Goal: Task Accomplishment & Management: Complete application form

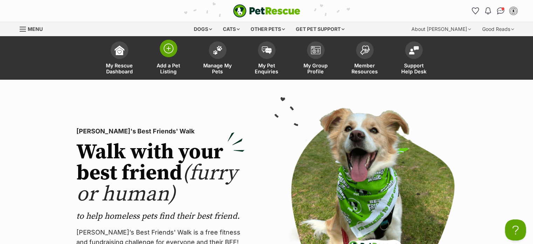
click at [168, 51] on img at bounding box center [169, 48] width 10 height 10
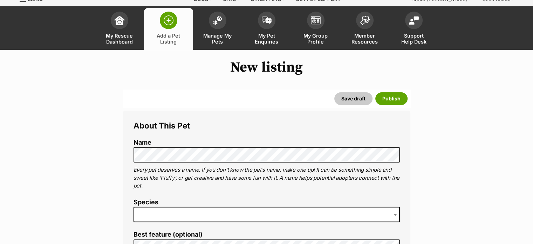
scroll to position [70, 0]
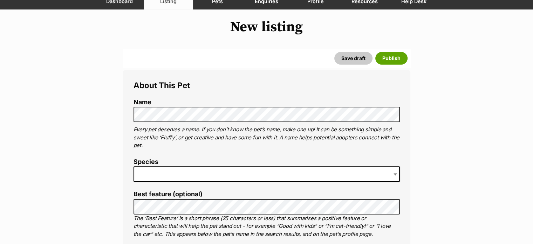
click at [185, 174] on span at bounding box center [267, 173] width 266 height 15
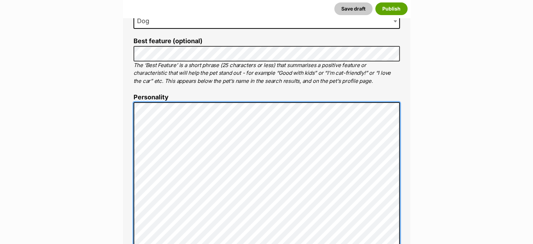
scroll to position [293, 0]
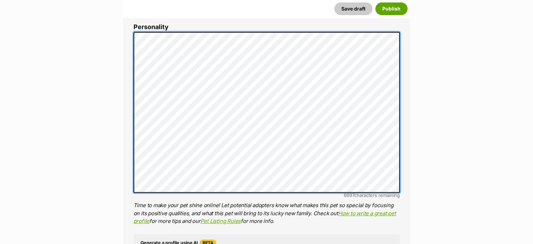
click at [131, 144] on div "About This Pet Name Henlo there, it looks like you might be using the pet name …" at bounding box center [266, 143] width 287 height 593
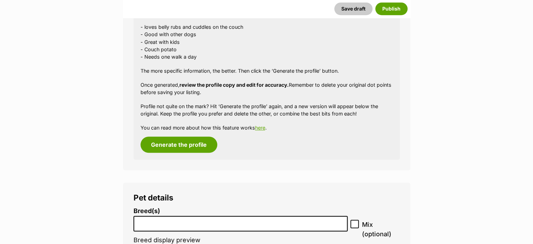
scroll to position [609, 0]
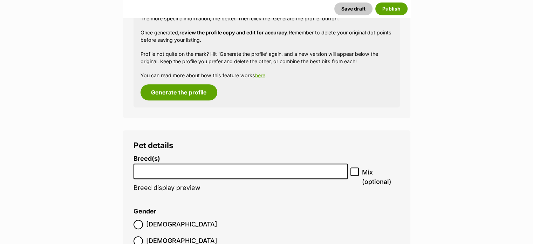
click at [282, 172] on input "search" at bounding box center [241, 169] width 210 height 7
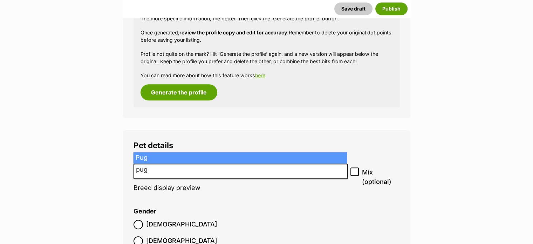
type input "pug"
select select "169"
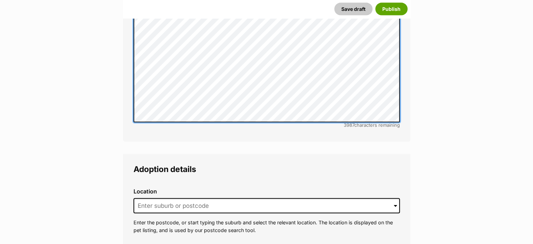
scroll to position [1415, 0]
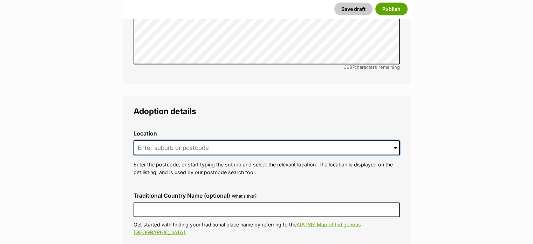
click at [177, 140] on input at bounding box center [267, 147] width 266 height 15
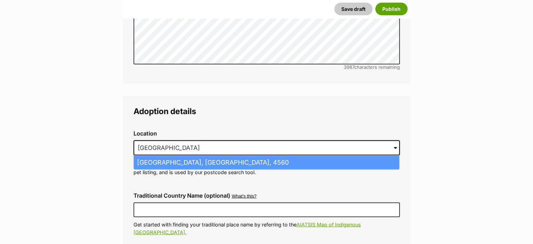
click at [174, 156] on li "Sunshine Coast Mc, Queensland, 4560" at bounding box center [266, 163] width 265 height 14
type input "Sunshine Coast Mc, Queensland, 4560"
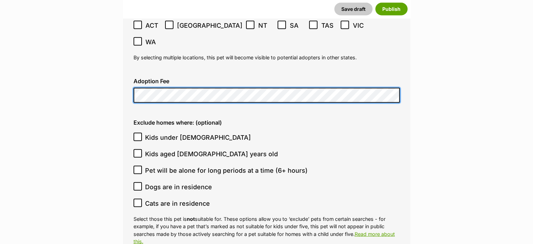
scroll to position [1660, 0]
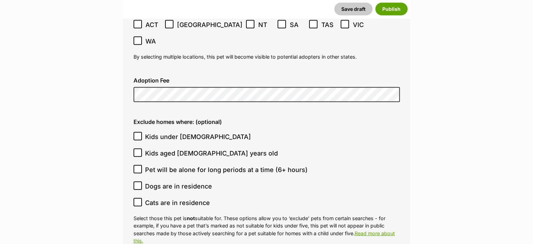
click at [136, 167] on icon at bounding box center [137, 169] width 5 height 5
click at [136, 165] on input "Pet will be alone for long periods at a time (6+ hours)" at bounding box center [138, 169] width 8 height 8
checkbox input "true"
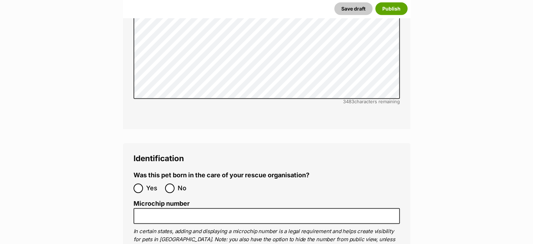
scroll to position [2046, 0]
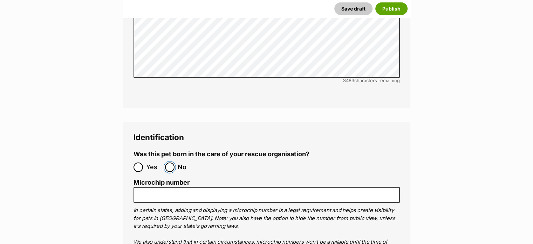
click at [172, 162] on input "No" at bounding box center [169, 166] width 9 height 9
radio input "true"
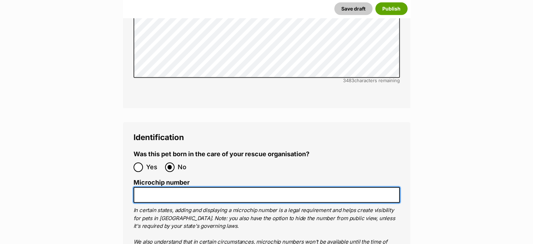
click at [185, 187] on input "Microchip number" at bounding box center [267, 195] width 266 height 16
paste input "953010006674142"
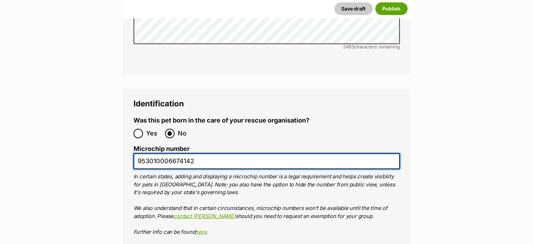
scroll to position [2186, 0]
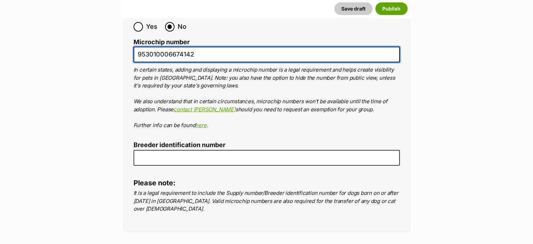
type input "953010006674142"
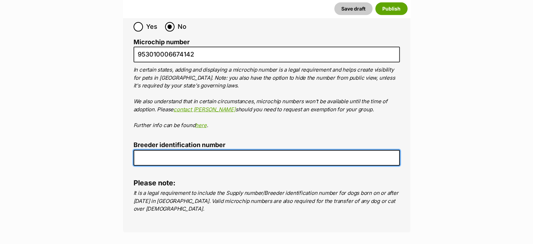
click at [191, 150] on input "Breeder identification number" at bounding box center [267, 158] width 266 height 16
type input "0012244790850"
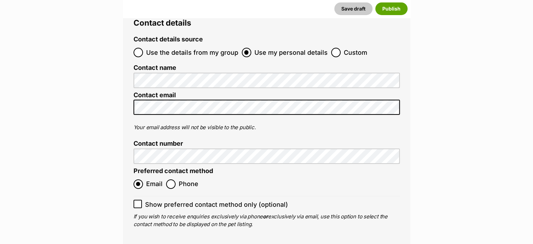
scroll to position [2466, 0]
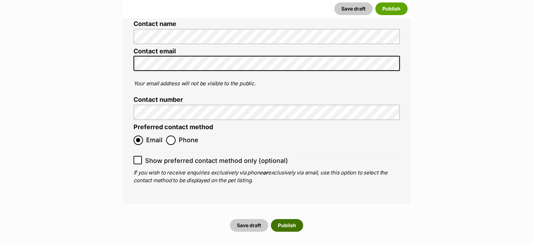
click at [290, 219] on button "Publish" at bounding box center [287, 225] width 32 height 13
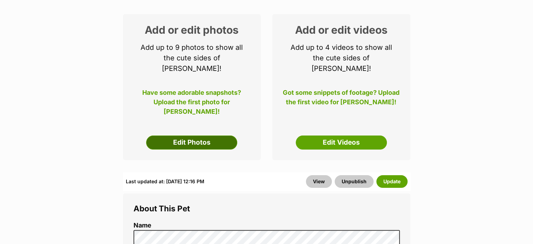
drag, startPoint x: 0, startPoint y: 0, endPoint x: 198, endPoint y: 133, distance: 238.2
click at [198, 135] on link "Edit Photos" at bounding box center [191, 142] width 91 height 14
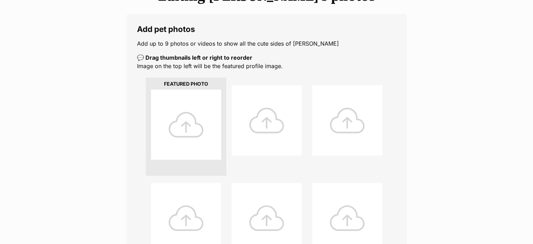
click at [185, 122] on div at bounding box center [186, 124] width 70 height 70
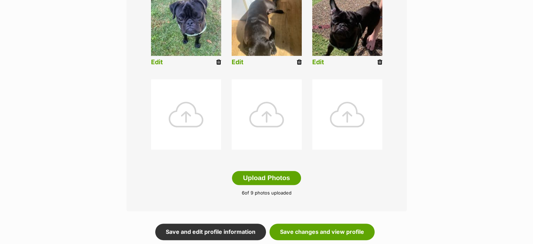
scroll to position [315, 0]
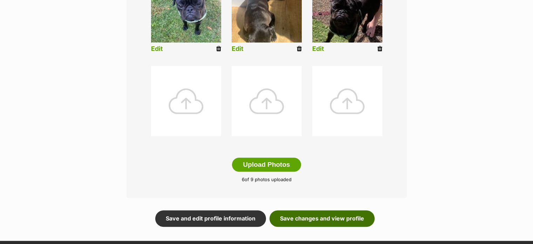
click at [331, 217] on link "Save changes and view profile" at bounding box center [322, 218] width 105 height 16
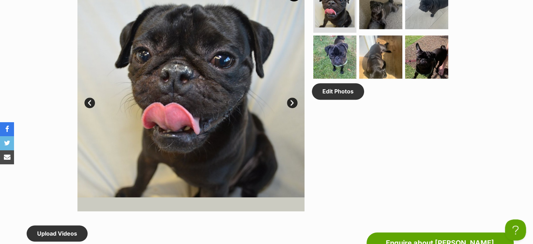
click at [293, 103] on link "Next" at bounding box center [292, 102] width 11 height 11
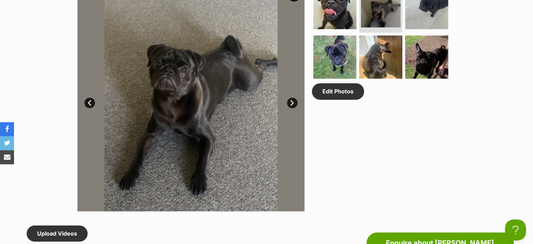
click at [293, 103] on link "Next" at bounding box center [292, 102] width 11 height 11
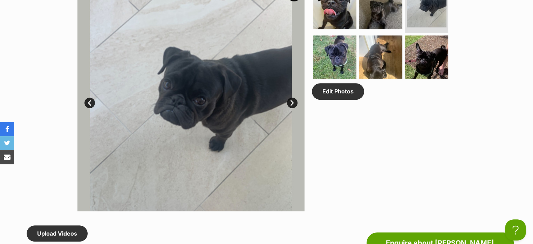
click at [293, 103] on link "Next" at bounding box center [292, 102] width 11 height 11
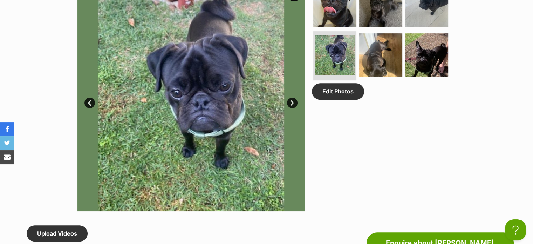
click at [293, 103] on link "Next" at bounding box center [292, 102] width 11 height 11
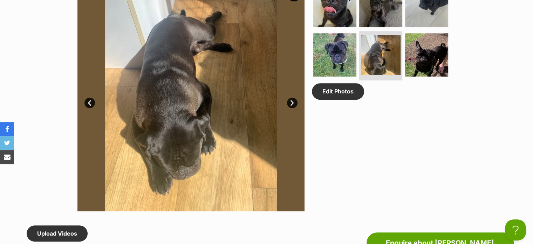
click at [290, 102] on link "Next" at bounding box center [292, 102] width 11 height 11
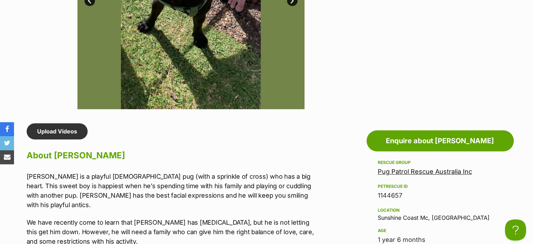
scroll to position [280, 0]
